Goal: Check status

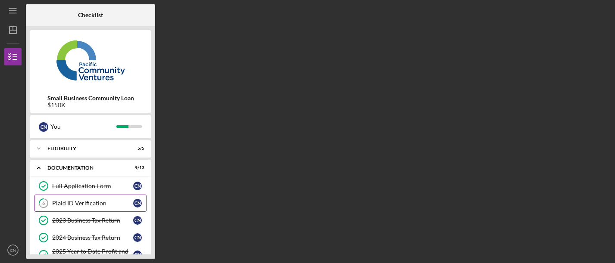
drag, startPoint x: 85, startPoint y: 200, endPoint x: 94, endPoint y: 198, distance: 8.5
click at [85, 200] on div "Plaid ID Verification" at bounding box center [92, 203] width 81 height 7
